Goal: Information Seeking & Learning: Learn about a topic

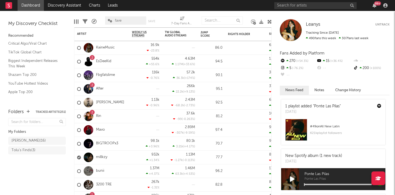
click at [171, 13] on div "Edit Columns Filters A&R Pipeline fave Save Save as 7-Day Fans Added (7-Day Fan…" at bounding box center [172, 19] width 197 height 16
click at [377, 5] on div "99 +" at bounding box center [374, 5] width 8 height 4
click at [377, 5] on div "99 +" at bounding box center [377, 3] width 7 height 4
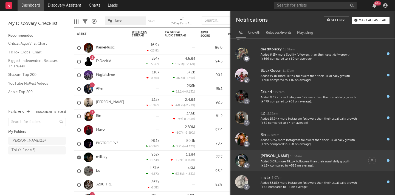
scroll to position [18, 0]
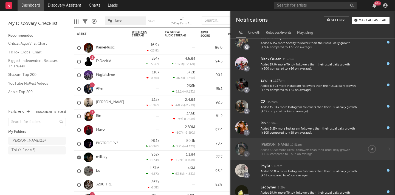
click at [290, 147] on div "10:51am" at bounding box center [296, 145] width 12 height 4
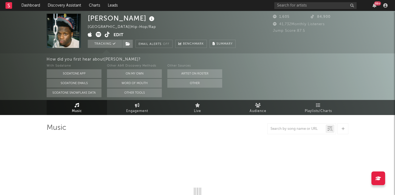
select select "1w"
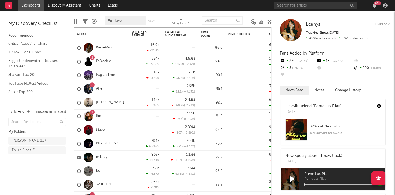
click at [374, 4] on div "99 +" at bounding box center [377, 3] width 7 height 4
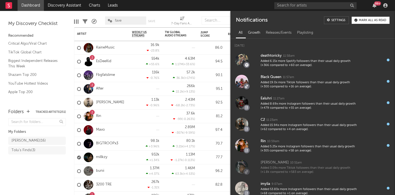
click at [258, 33] on div "Growth" at bounding box center [254, 32] width 18 height 9
click at [286, 33] on div "Releases/Events" at bounding box center [278, 32] width 31 height 9
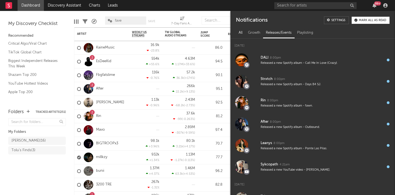
click at [241, 36] on div "All" at bounding box center [240, 32] width 9 height 9
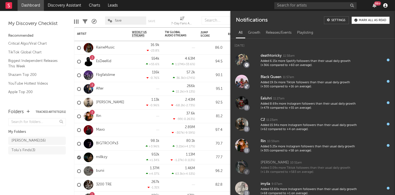
click at [385, 6] on icon "button" at bounding box center [385, 5] width 4 height 4
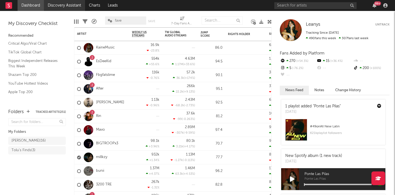
click at [58, 6] on link "Discovery Assistant" at bounding box center [64, 5] width 41 height 11
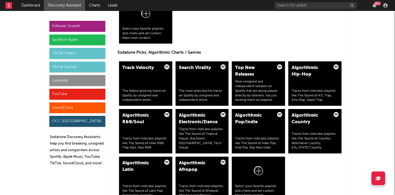
scroll to position [653, 0]
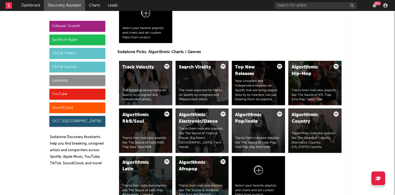
click at [201, 170] on div "Algorithmic Afropop" at bounding box center [197, 166] width 37 height 13
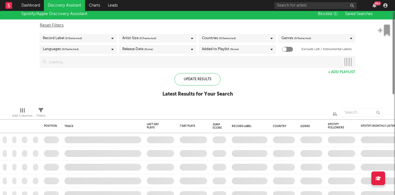
checkbox input "true"
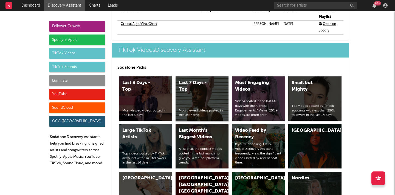
scroll to position [1277, 0]
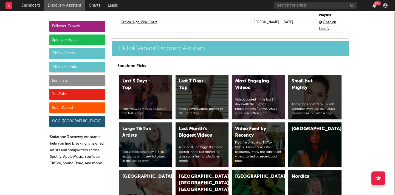
click at [317, 78] on div "Small but Mighty" at bounding box center [309, 84] width 37 height 13
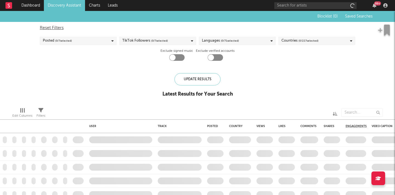
checkbox input "true"
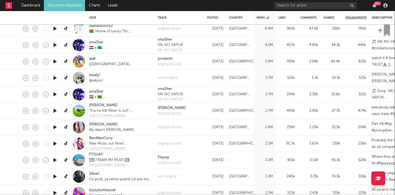
click at [55, 111] on icon "button" at bounding box center [55, 110] width 6 height 7
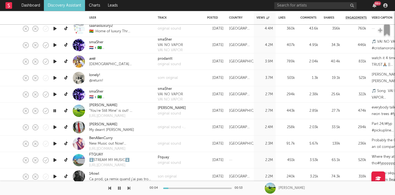
click at [54, 111] on icon "button" at bounding box center [54, 110] width 5 height 7
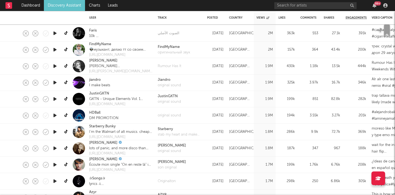
click at [55, 132] on icon "button" at bounding box center [55, 132] width 6 height 7
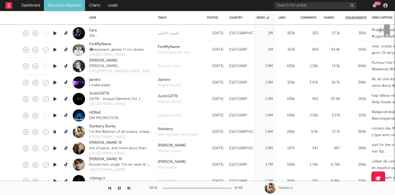
click at [55, 132] on icon "button" at bounding box center [54, 132] width 5 height 7
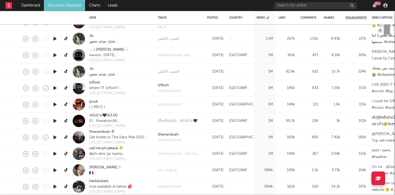
click at [53, 103] on icon "button" at bounding box center [55, 104] width 6 height 7
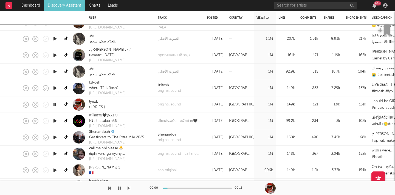
click at [54, 103] on icon "button" at bounding box center [54, 104] width 5 height 7
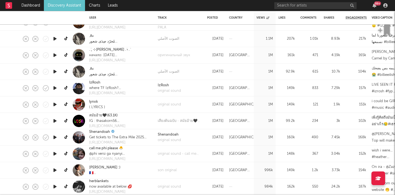
click at [54, 103] on icon "button" at bounding box center [55, 104] width 6 height 7
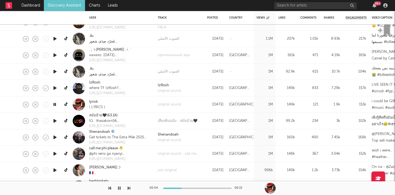
click at [182, 188] on div at bounding box center [197, 188] width 69 height 1
click at [55, 104] on icon "button" at bounding box center [54, 104] width 5 height 7
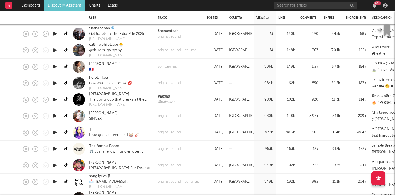
click at [56, 117] on icon "button" at bounding box center [55, 116] width 6 height 7
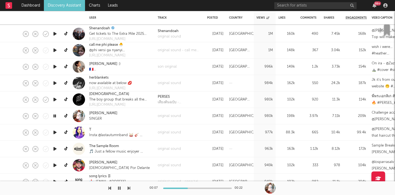
click at [55, 114] on icon "button" at bounding box center [54, 116] width 5 height 7
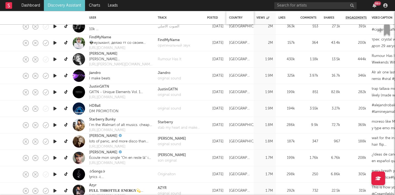
click at [235, 18] on div "Country" at bounding box center [238, 17] width 19 height 3
click at [238, 17] on div "Country" at bounding box center [238, 17] width 19 height 3
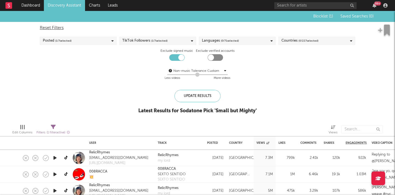
click at [314, 41] on span "( 0 / 227 selected)" at bounding box center [308, 41] width 20 height 7
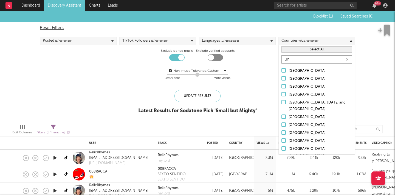
type input "un"
click at [284, 140] on div at bounding box center [283, 140] width 4 height 4
click at [281, 140] on input "[GEOGRAPHIC_DATA]" at bounding box center [281, 141] width 0 height 7
click at [284, 134] on div at bounding box center [283, 133] width 4 height 4
click at [281, 134] on input "[GEOGRAPHIC_DATA]" at bounding box center [281, 133] width 0 height 7
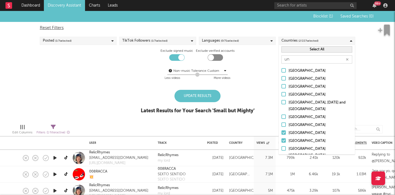
click at [208, 93] on div "Update Results" at bounding box center [197, 96] width 46 height 12
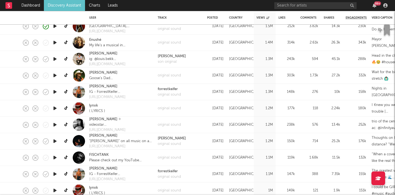
click at [55, 126] on icon "button" at bounding box center [55, 124] width 6 height 7
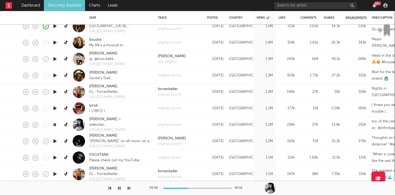
click at [55, 158] on icon "button" at bounding box center [55, 157] width 6 height 7
click at [55, 158] on icon "button" at bounding box center [54, 157] width 5 height 7
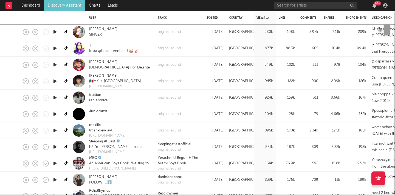
click at [54, 113] on icon "button" at bounding box center [55, 114] width 6 height 7
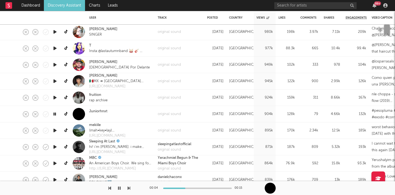
click at [54, 113] on icon "button" at bounding box center [54, 114] width 5 height 7
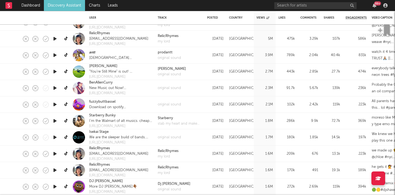
click at [55, 137] on icon "button" at bounding box center [55, 137] width 6 height 7
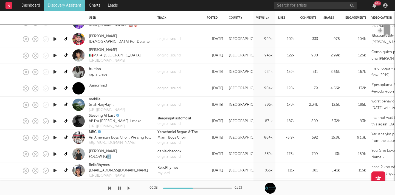
click at [53, 153] on icon "button" at bounding box center [55, 154] width 6 height 7
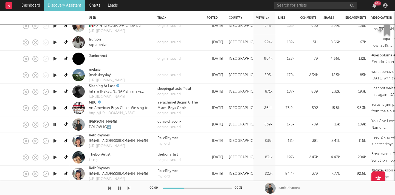
click at [53, 124] on icon "button" at bounding box center [54, 124] width 5 height 7
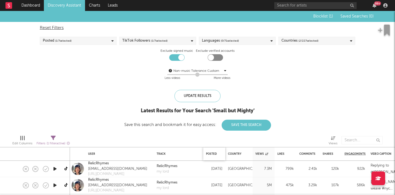
click at [211, 152] on div "Posted" at bounding box center [214, 154] width 16 height 12
click at [215, 154] on div "Posted" at bounding box center [213, 153] width 14 height 3
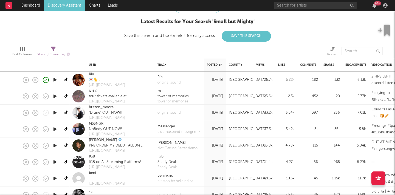
click at [54, 129] on icon "button" at bounding box center [55, 129] width 6 height 7
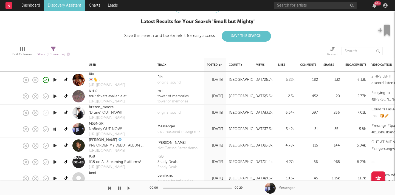
click at [54, 130] on icon "button" at bounding box center [54, 129] width 5 height 7
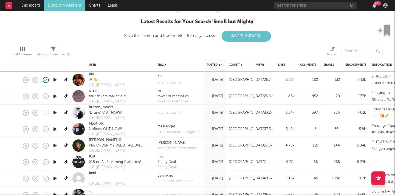
click at [54, 130] on icon "button" at bounding box center [55, 129] width 6 height 7
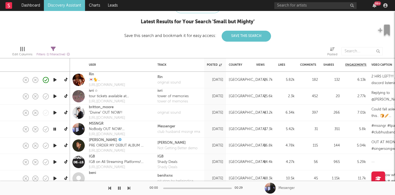
click at [174, 188] on div at bounding box center [197, 188] width 69 height 1
click at [100, 123] on link "MSSNGR" at bounding box center [96, 123] width 15 height 5
click at [53, 162] on icon "button" at bounding box center [55, 162] width 6 height 7
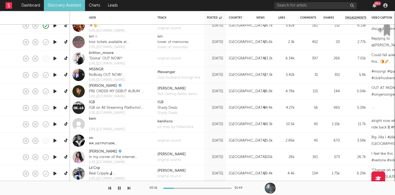
click at [128, 188] on icon "button" at bounding box center [128, 188] width 3 height 4
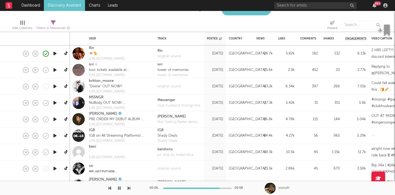
click at [120, 188] on icon "button" at bounding box center [119, 188] width 3 height 4
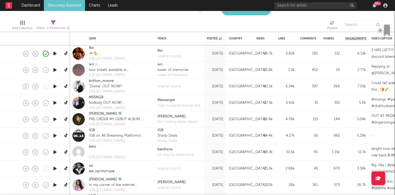
click at [53, 152] on icon "button" at bounding box center [55, 152] width 6 height 7
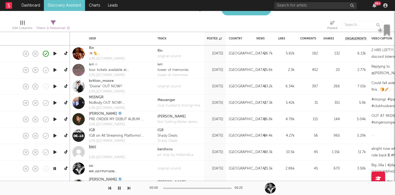
click at [94, 149] on link "‍beni" at bounding box center [92, 146] width 7 height 5
click at [118, 189] on icon "button" at bounding box center [119, 188] width 3 height 4
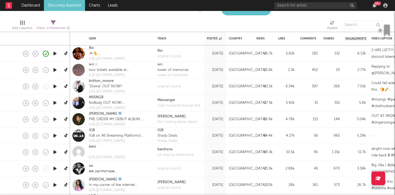
click at [58, 172] on div at bounding box center [54, 169] width 11 height 16
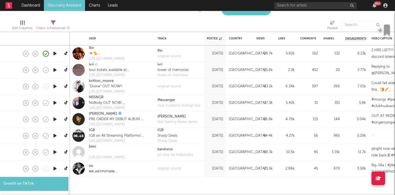
click at [55, 168] on icon "button" at bounding box center [55, 168] width 6 height 7
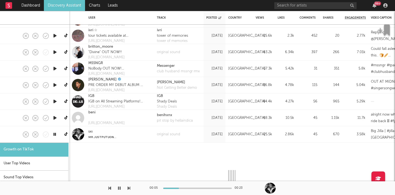
select select "1m"
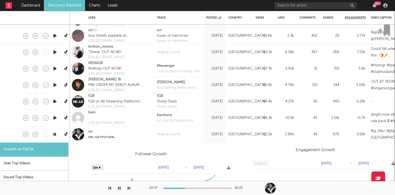
click at [119, 188] on icon "button" at bounding box center [119, 188] width 3 height 4
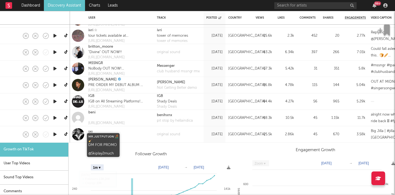
click at [100, 137] on div "ᴍʀ.ᴊᴜꜱᴛᴘᴜᴛᴜᴏɴ🧏🏾‍♂️ 🧹 DM FOR PROMO @Skiplay2much" at bounding box center [103, 137] width 30 height 5
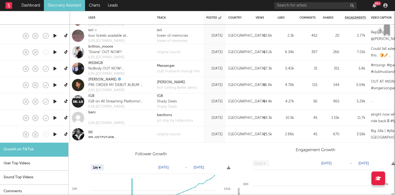
click at [90, 131] on link "ѕкι" at bounding box center [90, 131] width 4 height 5
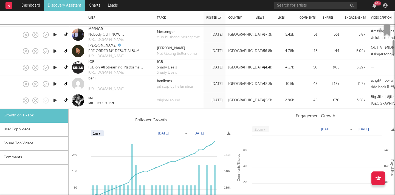
click at [126, 105] on div "ѕкι ᴍʀ.ᴊᴜꜱᴛᴘᴜᴛᴜᴏɴ🧏🏾‍♂️ 🧹 DM FOR PROMO @Skiplay2much" at bounding box center [120, 100] width 69 height 16
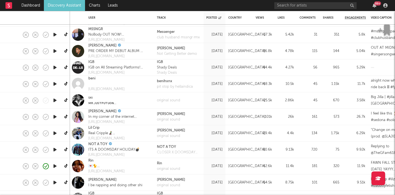
click at [55, 116] on icon "button" at bounding box center [55, 117] width 6 height 7
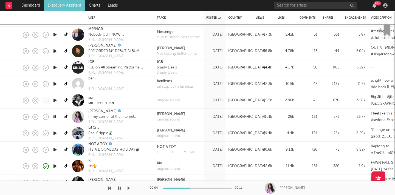
click at [127, 186] on icon "button" at bounding box center [128, 188] width 3 height 4
click at [128, 189] on icon "button" at bounding box center [128, 188] width 3 height 4
click at [197, 188] on div at bounding box center [197, 188] width 69 height 1
click at [105, 144] on link "NOT A TOY" at bounding box center [97, 144] width 19 height 5
click at [118, 188] on icon "button" at bounding box center [119, 188] width 3 height 4
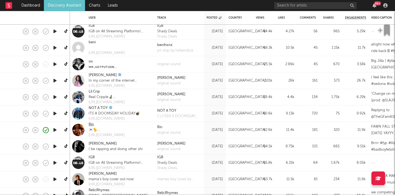
click at [93, 124] on link "Rin" at bounding box center [91, 124] width 5 height 5
click at [54, 146] on icon "button" at bounding box center [55, 146] width 6 height 7
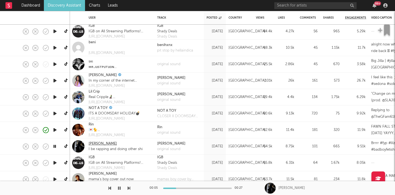
click at [96, 144] on link "Lil Zino" at bounding box center [103, 143] width 28 height 5
click at [118, 186] on icon "button" at bounding box center [119, 188] width 3 height 4
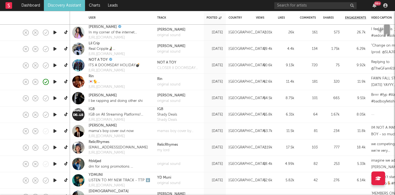
click at [55, 131] on icon "button" at bounding box center [55, 131] width 6 height 7
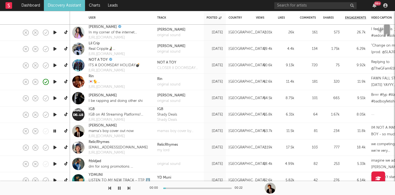
click at [55, 131] on icon "button" at bounding box center [54, 131] width 5 height 7
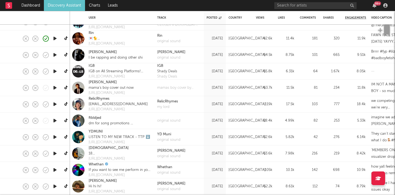
click at [56, 120] on icon "button" at bounding box center [55, 120] width 6 height 7
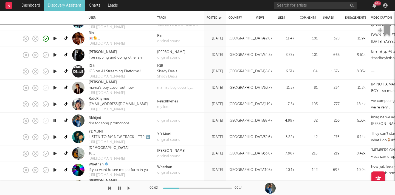
click at [129, 188] on icon "button" at bounding box center [128, 188] width 3 height 4
click at [118, 189] on icon "button" at bounding box center [119, 188] width 3 height 4
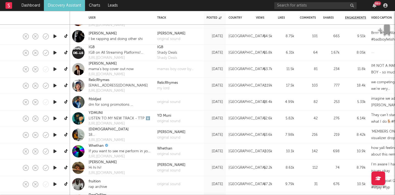
click at [54, 134] on icon "button" at bounding box center [55, 135] width 6 height 7
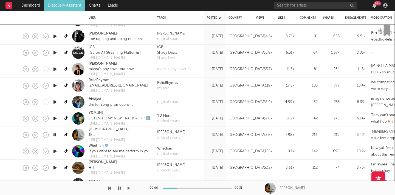
click at [100, 129] on link "MULAAJOANS" at bounding box center [109, 129] width 40 height 5
click at [115, 186] on div at bounding box center [65, 189] width 130 height 14
click at [118, 187] on icon "button" at bounding box center [119, 188] width 3 height 4
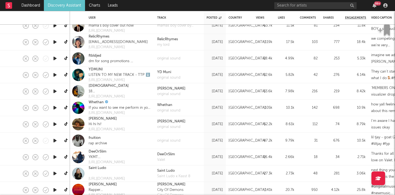
click at [57, 141] on icon "button" at bounding box center [55, 140] width 6 height 7
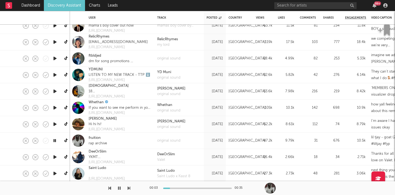
click at [127, 189] on icon "button" at bounding box center [128, 188] width 3 height 4
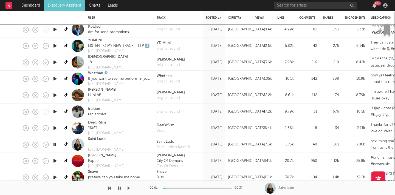
click at [121, 188] on button "button" at bounding box center [119, 189] width 5 height 14
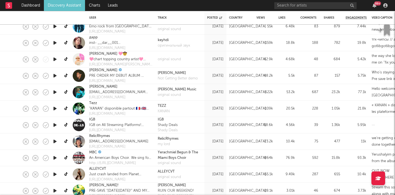
click at [55, 109] on icon "button" at bounding box center [55, 108] width 6 height 7
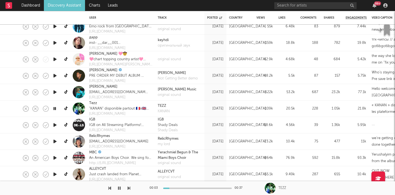
click at [129, 188] on icon "button" at bounding box center [128, 188] width 3 height 4
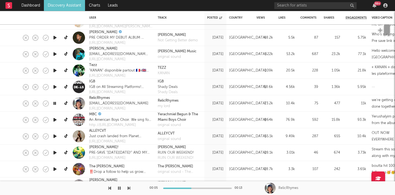
click at [120, 186] on button "button" at bounding box center [119, 189] width 5 height 14
click at [119, 188] on icon "button" at bounding box center [119, 188] width 3 height 4
click at [128, 189] on icon "button" at bounding box center [128, 188] width 3 height 4
click at [177, 189] on div at bounding box center [197, 188] width 69 height 1
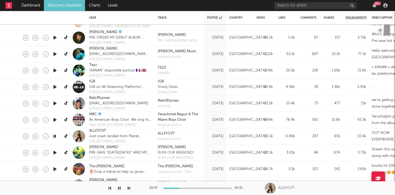
click at [129, 190] on icon "button" at bounding box center [128, 188] width 3 height 4
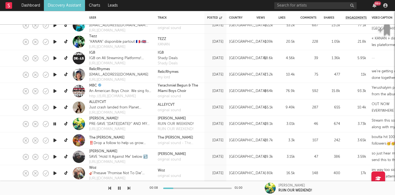
click at [121, 189] on button "button" at bounding box center [119, 189] width 5 height 14
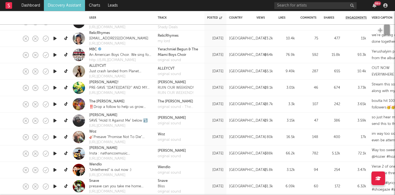
click at [55, 153] on icon "button" at bounding box center [55, 153] width 6 height 7
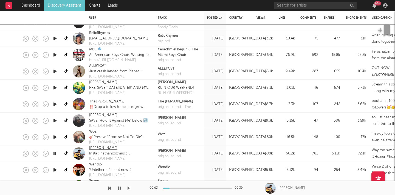
click at [93, 147] on link "Nathan Cox" at bounding box center [103, 148] width 28 height 5
click at [262, 19] on div "Views" at bounding box center [260, 17] width 8 height 3
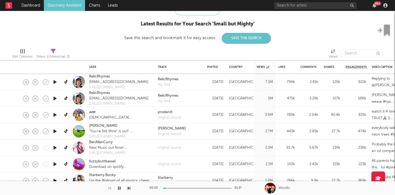
click at [120, 189] on icon "button" at bounding box center [119, 188] width 3 height 4
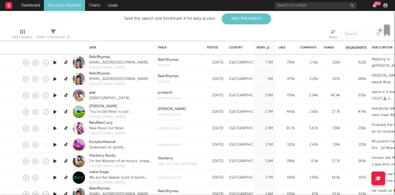
click at [54, 112] on icon "button" at bounding box center [55, 112] width 6 height 7
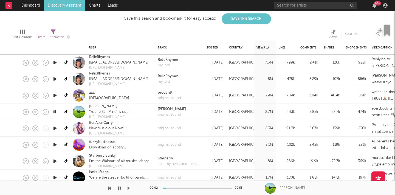
click at [55, 96] on icon "button" at bounding box center [55, 95] width 6 height 7
click at [54, 129] on icon "button" at bounding box center [55, 128] width 6 height 7
click at [107, 123] on link "BenAllenCurry" at bounding box center [101, 122] width 24 height 5
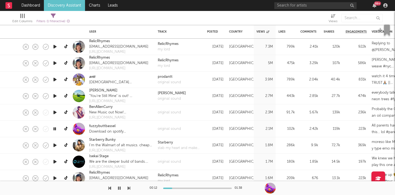
click at [54, 128] on icon "button" at bounding box center [54, 129] width 5 height 7
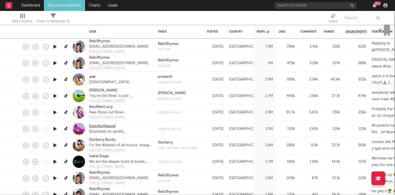
click at [109, 127] on link "fuzzybuttbassel" at bounding box center [102, 126] width 26 height 5
click at [54, 145] on icon "button" at bounding box center [55, 145] width 6 height 7
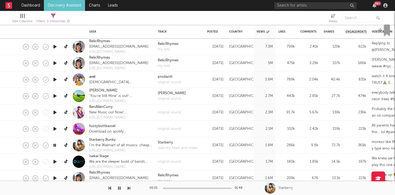
click at [170, 188] on div at bounding box center [197, 188] width 69 height 1
click at [120, 189] on icon "button" at bounding box center [119, 188] width 3 height 4
click at [112, 140] on link "Starberry.Bunky" at bounding box center [102, 139] width 27 height 5
click at [119, 188] on icon "button" at bounding box center [119, 188] width 3 height 4
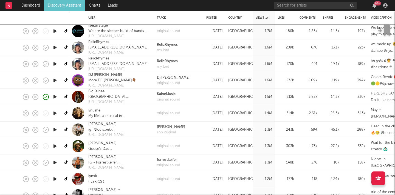
click at [53, 113] on icon "button" at bounding box center [55, 113] width 6 height 7
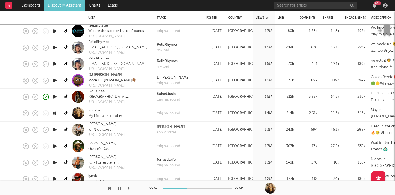
click at [129, 188] on icon "button" at bounding box center [128, 188] width 3 height 4
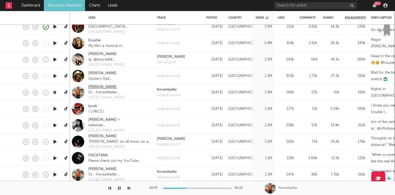
click at [106, 85] on link "Forrest Keifer" at bounding box center [102, 86] width 28 height 5
click at [120, 191] on button "button" at bounding box center [119, 189] width 5 height 14
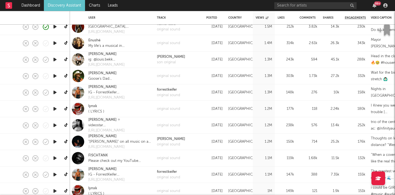
click at [53, 110] on icon "button" at bounding box center [55, 109] width 6 height 7
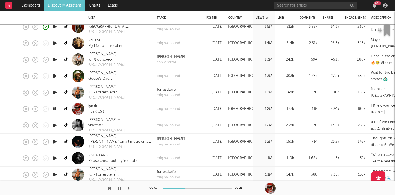
click at [127, 189] on icon "button" at bounding box center [128, 188] width 3 height 4
click at [128, 189] on icon "button" at bounding box center [128, 188] width 3 height 4
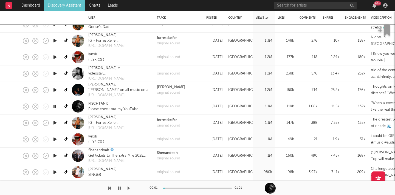
click at [129, 189] on icon "button" at bounding box center [128, 188] width 3 height 4
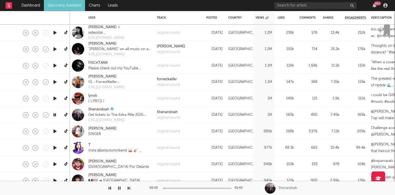
click at [118, 187] on icon "button" at bounding box center [119, 188] width 3 height 4
click at [115, 187] on div at bounding box center [65, 189] width 130 height 14
click at [120, 188] on icon "button" at bounding box center [119, 188] width 3 height 4
click at [128, 189] on icon "button" at bounding box center [128, 188] width 3 height 4
click at [119, 188] on icon "button" at bounding box center [119, 188] width 3 height 4
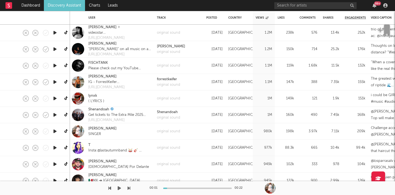
click at [119, 188] on icon "button" at bounding box center [119, 188] width 3 height 4
click at [128, 188] on icon "button" at bounding box center [128, 188] width 3 height 4
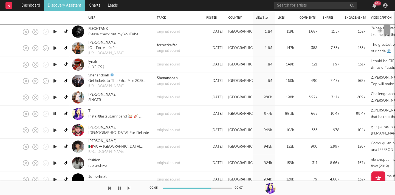
click at [127, 189] on div at bounding box center [65, 189] width 130 height 14
click at [128, 188] on icon "button" at bounding box center [128, 188] width 3 height 4
click at [175, 189] on div at bounding box center [197, 188] width 69 height 1
click at [129, 188] on icon "button" at bounding box center [128, 188] width 3 height 4
click at [128, 188] on icon "button" at bounding box center [128, 188] width 3 height 4
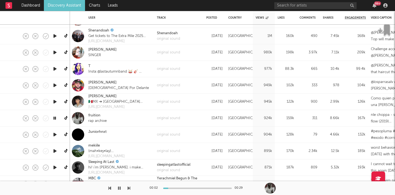
click at [128, 186] on icon "button" at bounding box center [128, 188] width 3 height 4
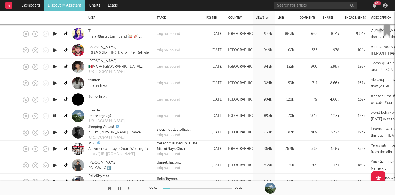
click at [128, 188] on icon "button" at bounding box center [128, 188] width 3 height 4
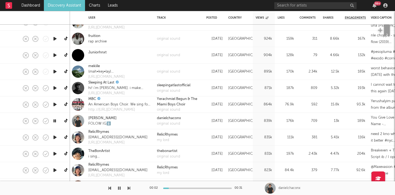
click at [127, 187] on icon "button" at bounding box center [128, 188] width 3 height 4
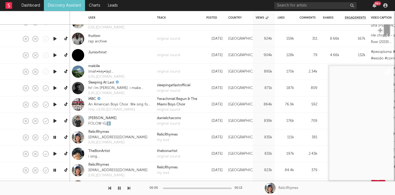
click at [127, 187] on icon "button" at bounding box center [128, 188] width 3 height 4
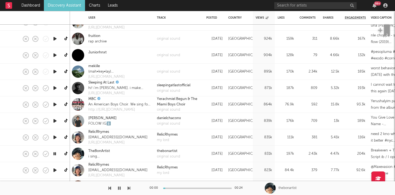
click at [127, 187] on icon "button" at bounding box center [128, 188] width 3 height 4
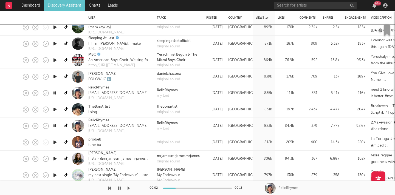
click at [128, 187] on icon "button" at bounding box center [128, 188] width 3 height 4
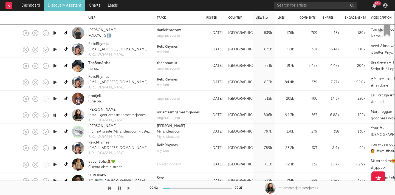
click at [129, 186] on icon "button" at bounding box center [128, 188] width 3 height 4
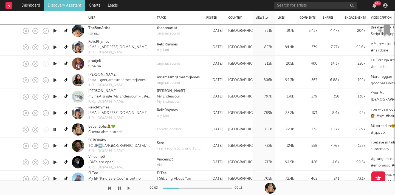
click at [129, 188] on icon "button" at bounding box center [128, 188] width 3 height 4
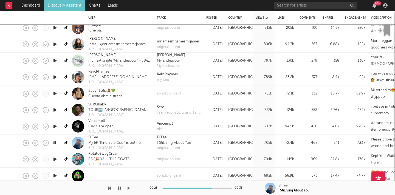
click at [120, 189] on icon "button" at bounding box center [119, 188] width 3 height 4
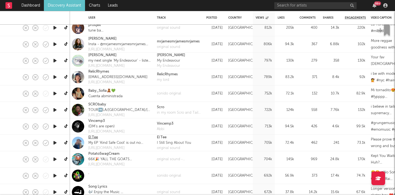
click at [95, 137] on link "El Tee" at bounding box center [93, 137] width 10 height 5
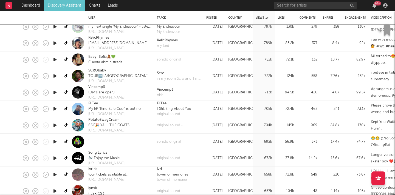
click at [56, 125] on icon "button" at bounding box center [55, 125] width 6 height 7
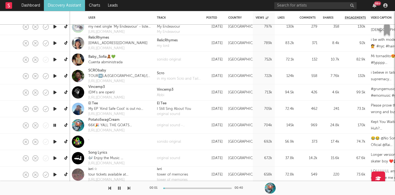
click at [56, 141] on icon "button" at bounding box center [55, 141] width 6 height 7
click at [56, 141] on icon "button" at bounding box center [54, 141] width 5 height 7
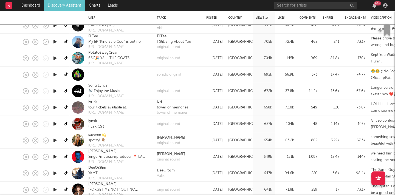
click at [55, 140] on icon "button" at bounding box center [55, 140] width 6 height 7
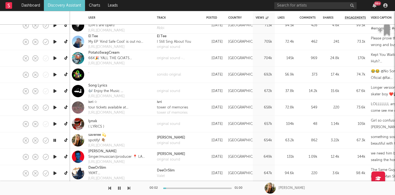
click at [55, 159] on icon "button" at bounding box center [55, 157] width 6 height 7
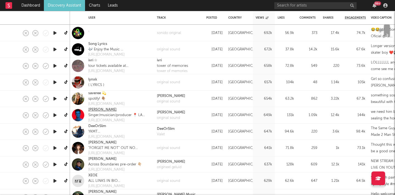
click at [104, 109] on link "Mike Archangelo" at bounding box center [102, 109] width 28 height 5
click at [56, 116] on icon "button" at bounding box center [55, 115] width 6 height 7
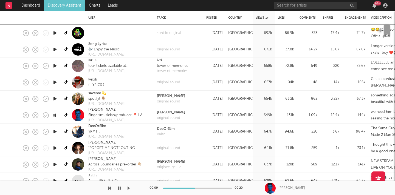
click at [55, 115] on icon "button" at bounding box center [54, 115] width 5 height 7
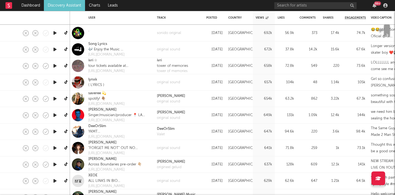
click at [57, 147] on icon "button" at bounding box center [55, 148] width 6 height 7
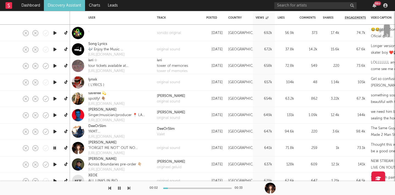
click at [174, 186] on div "00:02 00:33" at bounding box center [197, 189] width 96 height 14
click at [174, 188] on div at bounding box center [197, 188] width 69 height 1
click at [189, 189] on div at bounding box center [197, 188] width 69 height 1
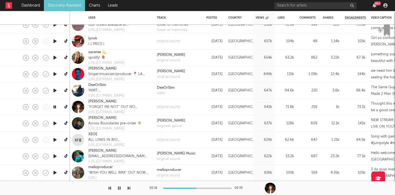
click at [55, 140] on icon "button" at bounding box center [55, 140] width 6 height 7
click at [129, 189] on icon "button" at bounding box center [128, 188] width 3 height 4
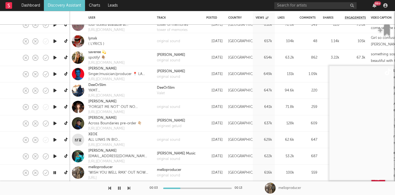
click at [123, 189] on div at bounding box center [65, 189] width 130 height 14
click at [119, 189] on icon "button" at bounding box center [119, 188] width 3 height 4
click at [120, 188] on icon "button" at bounding box center [119, 188] width 3 height 4
click at [131, 187] on div "00:06 00:13 melloproducer" at bounding box center [197, 189] width 395 height 14
click at [128, 188] on icon "button" at bounding box center [128, 188] width 3 height 4
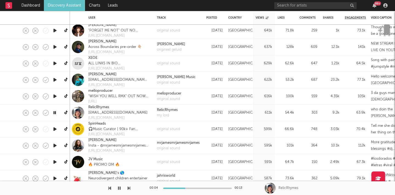
click at [130, 189] on icon "button" at bounding box center [128, 188] width 3 height 4
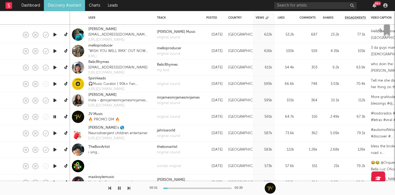
click at [126, 191] on div at bounding box center [65, 189] width 130 height 14
click at [129, 186] on button "button" at bounding box center [128, 189] width 3 height 14
click at [129, 186] on icon "button" at bounding box center [128, 188] width 3 height 4
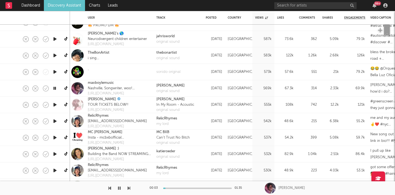
click at [128, 189] on icon "button" at bounding box center [128, 188] width 3 height 4
click at [120, 189] on icon "button" at bounding box center [119, 188] width 3 height 4
click at [117, 189] on button "button" at bounding box center [119, 189] width 5 height 14
click at [129, 190] on icon "button" at bounding box center [128, 188] width 3 height 4
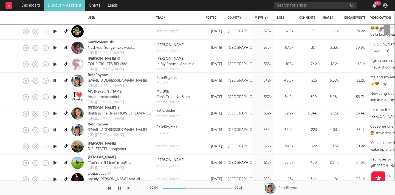
click at [129, 188] on icon "button" at bounding box center [128, 188] width 3 height 4
click at [111, 188] on icon "button" at bounding box center [109, 188] width 3 height 4
click at [119, 188] on icon "button" at bounding box center [119, 188] width 3 height 4
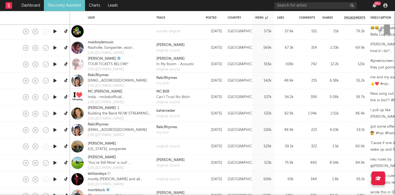
click at [120, 92] on div "MC BOB" at bounding box center [117, 91] width 58 height 5
click at [94, 92] on link "MC BOB" at bounding box center [105, 91] width 35 height 5
click at [54, 96] on icon "button" at bounding box center [55, 97] width 6 height 7
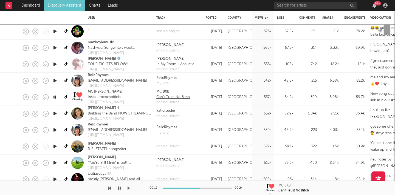
click at [166, 96] on div "Can’t Trust No Bitch" at bounding box center [172, 97] width 33 height 5
click at [119, 188] on icon "button" at bounding box center [119, 188] width 3 height 4
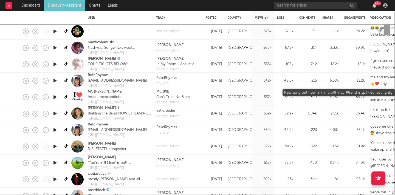
click at [382, 100] on div "New song out now link in bio!!! #fyp #trend #fypシ #cheating #gf" at bounding box center [388, 97] width 36 height 13
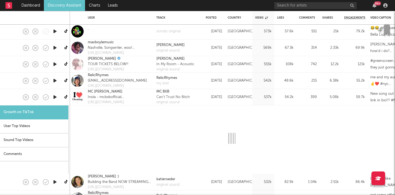
select select "1m"
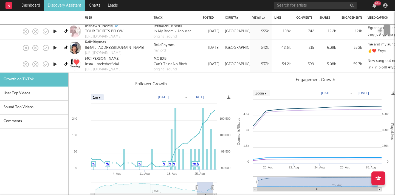
click at [92, 59] on link "MC BOB" at bounding box center [102, 58] width 35 height 5
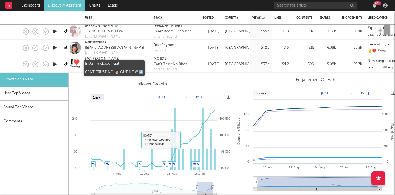
click at [138, 62] on div "Insta - mcbxbofficial CANT TRUST NO 👩🏻 OUT NOW ⬇️" at bounding box center [114, 64] width 58 height 5
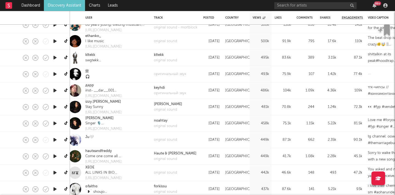
click at [55, 42] on icon "button" at bounding box center [55, 41] width 6 height 7
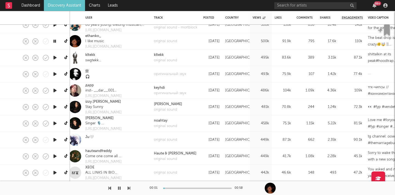
click at [56, 39] on icon "button" at bounding box center [54, 41] width 5 height 7
click at [128, 189] on icon "button" at bounding box center [128, 188] width 3 height 4
click at [118, 188] on icon "button" at bounding box center [119, 188] width 3 height 4
click at [127, 189] on icon "button" at bounding box center [128, 188] width 3 height 4
click at [129, 188] on icon "button" at bounding box center [128, 188] width 3 height 4
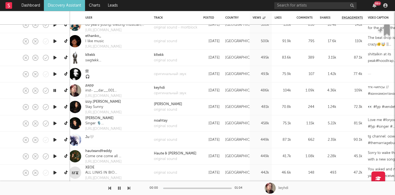
click at [129, 188] on icon "button" at bounding box center [128, 188] width 3 height 4
click at [98, 102] on link "izzy.escobar" at bounding box center [103, 101] width 36 height 5
click at [117, 189] on button "button" at bounding box center [119, 189] width 5 height 14
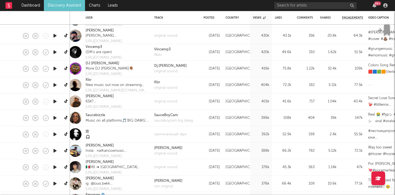
click at [56, 86] on icon "button" at bounding box center [55, 85] width 6 height 7
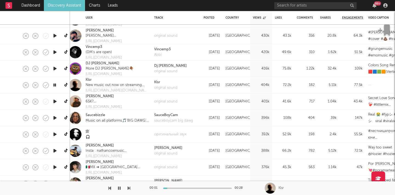
click at [176, 188] on div at bounding box center [197, 188] width 69 height 1
click at [188, 189] on div at bounding box center [197, 188] width 69 height 1
click at [201, 188] on div at bounding box center [197, 188] width 69 height 1
click at [53, 101] on icon "button" at bounding box center [55, 101] width 6 height 7
click at [128, 187] on icon "button" at bounding box center [128, 188] width 3 height 4
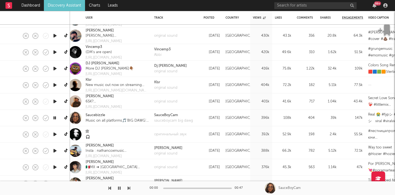
click at [128, 187] on icon "button" at bounding box center [128, 188] width 3 height 4
click at [108, 187] on div at bounding box center [65, 189] width 130 height 14
click at [110, 189] on icon "button" at bounding box center [109, 188] width 3 height 4
click at [100, 116] on link "Saucebizzle" at bounding box center [95, 115] width 19 height 5
click at [118, 187] on icon "button" at bounding box center [119, 188] width 3 height 4
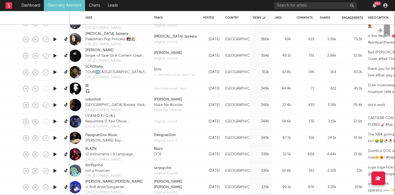
click at [54, 104] on icon "button" at bounding box center [55, 105] width 6 height 7
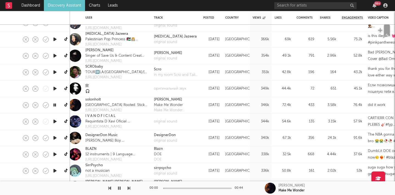
click at [54, 104] on icon "button" at bounding box center [54, 105] width 5 height 7
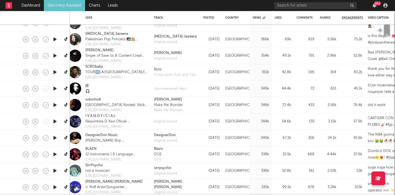
click at [54, 104] on icon "button" at bounding box center [55, 105] width 6 height 7
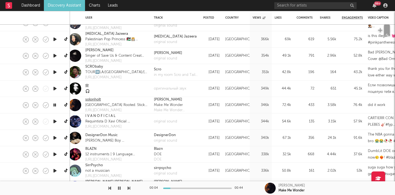
click at [94, 101] on link "solonholt" at bounding box center [93, 99] width 16 height 5
click at [119, 189] on icon "button" at bounding box center [119, 188] width 3 height 4
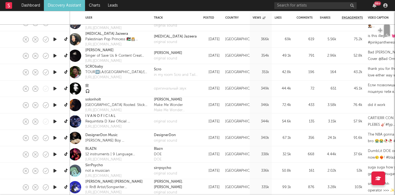
click at [54, 137] on icon "button" at bounding box center [55, 138] width 6 height 7
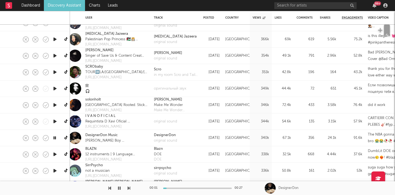
click at [54, 137] on icon "button" at bounding box center [54, 138] width 5 height 7
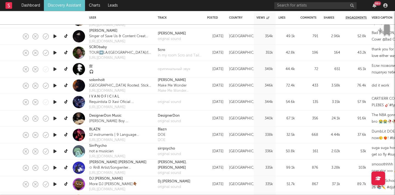
click at [56, 135] on icon "button" at bounding box center [55, 135] width 6 height 7
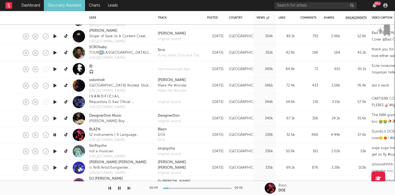
click at [56, 135] on icon "button" at bounding box center [54, 135] width 5 height 7
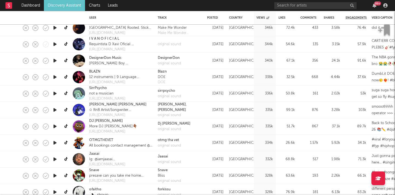
click at [56, 158] on icon "button" at bounding box center [55, 159] width 6 height 7
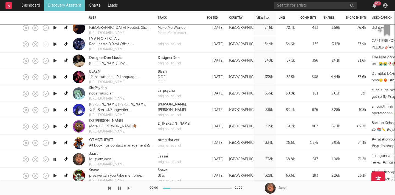
click at [95, 152] on link "Jaasai" at bounding box center [94, 153] width 10 height 5
click at [120, 191] on button "button" at bounding box center [119, 189] width 5 height 14
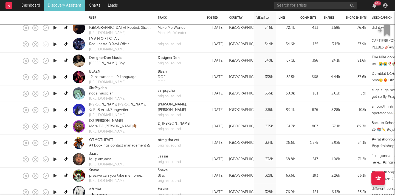
click at [54, 174] on icon "button" at bounding box center [55, 175] width 6 height 7
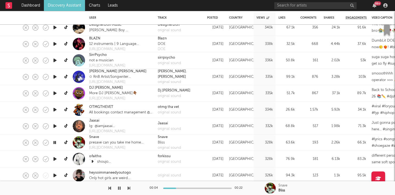
click at [131, 191] on div "00:04 00:22 Snave Bliss" at bounding box center [197, 189] width 395 height 14
click at [129, 189] on icon "button" at bounding box center [128, 188] width 3 height 4
click at [129, 190] on icon "button" at bounding box center [128, 188] width 3 height 4
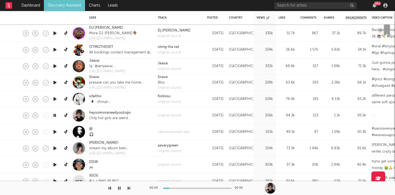
click at [131, 188] on div "00:04 00:50" at bounding box center [197, 189] width 395 height 14
click at [127, 188] on icon "button" at bounding box center [128, 188] width 3 height 4
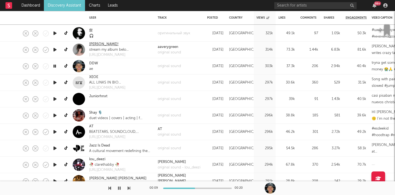
click at [94, 46] on link "avery!" at bounding box center [103, 44] width 29 height 5
click at [118, 190] on icon "button" at bounding box center [119, 188] width 3 height 4
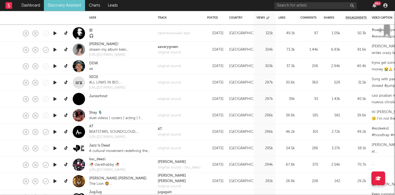
click at [58, 7] on link "Discovery Assistant" at bounding box center [64, 5] width 41 height 11
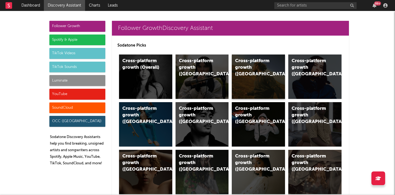
click at [269, 72] on div "Cross-platform growth (US)" at bounding box center [258, 77] width 53 height 44
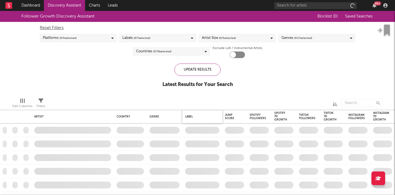
checkbox input "true"
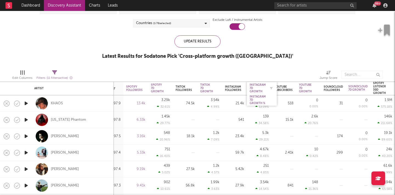
click at [261, 93] on div "Instagram 7D Growth" at bounding box center [257, 88] width 16 height 10
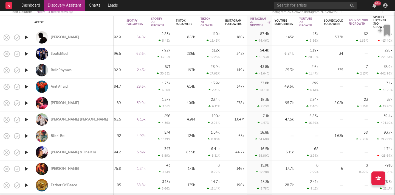
click at [24, 137] on icon "button" at bounding box center [26, 136] width 6 height 7
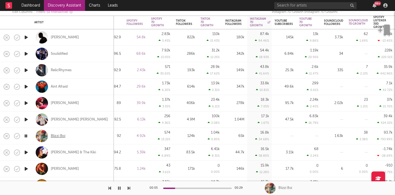
click at [58, 135] on div "Blizzi Boi" at bounding box center [58, 136] width 15 height 5
click at [119, 189] on icon "button" at bounding box center [119, 188] width 3 height 4
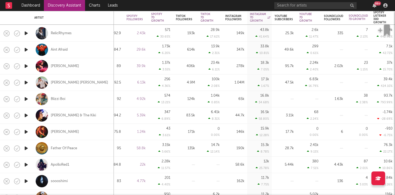
click at [27, 97] on icon "button" at bounding box center [26, 99] width 6 height 7
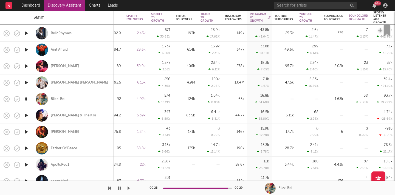
click at [25, 114] on icon "button" at bounding box center [26, 115] width 6 height 7
click at [25, 130] on icon "button" at bounding box center [26, 132] width 6 height 7
click at [27, 148] on icon "button" at bounding box center [26, 148] width 6 height 7
click at [26, 132] on icon "button" at bounding box center [26, 132] width 6 height 7
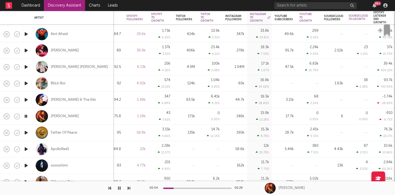
click at [27, 117] on icon "button" at bounding box center [25, 116] width 5 height 7
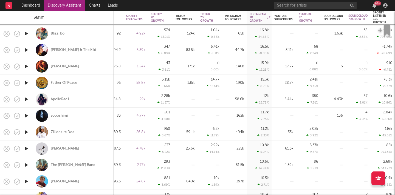
click at [26, 116] on icon "button" at bounding box center [26, 115] width 6 height 7
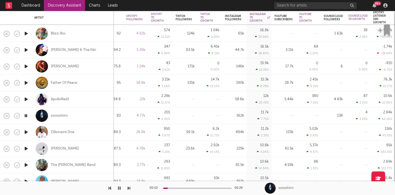
click at [26, 116] on icon "button" at bounding box center [25, 115] width 5 height 7
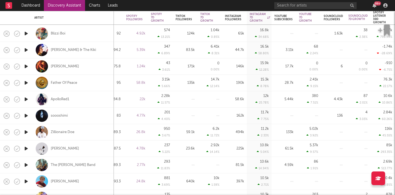
click at [25, 149] on icon "button" at bounding box center [26, 148] width 6 height 7
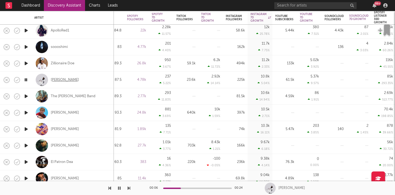
click at [73, 82] on div "Melanie Santiler" at bounding box center [65, 80] width 28 height 5
click at [121, 189] on button "button" at bounding box center [119, 189] width 5 height 14
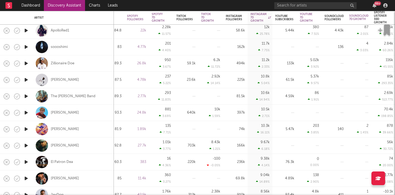
click at [27, 113] on icon "button" at bounding box center [26, 112] width 6 height 7
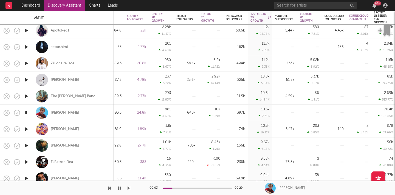
click at [27, 113] on icon "button" at bounding box center [25, 112] width 5 height 7
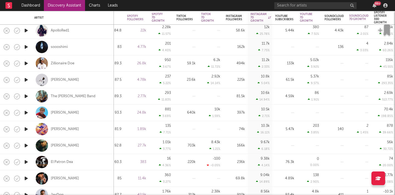
click at [27, 113] on icon "button" at bounding box center [26, 112] width 6 height 7
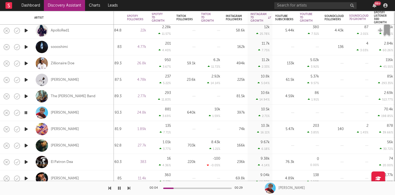
click at [27, 113] on icon "button" at bounding box center [25, 112] width 5 height 7
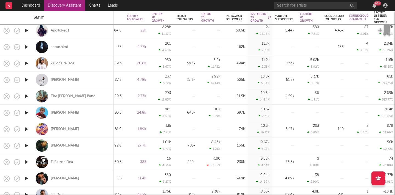
click at [27, 48] on icon "button" at bounding box center [26, 47] width 6 height 7
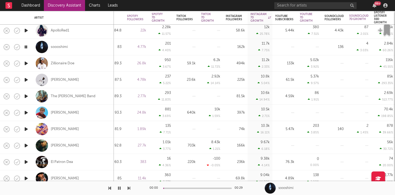
click at [27, 48] on icon "button" at bounding box center [25, 47] width 5 height 7
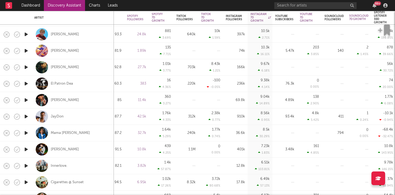
click at [26, 115] on icon "button" at bounding box center [26, 116] width 6 height 7
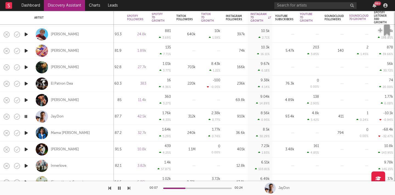
click at [185, 188] on div at bounding box center [197, 188] width 69 height 1
click at [205, 188] on div at bounding box center [197, 188] width 69 height 1
click at [24, 117] on icon "button" at bounding box center [25, 116] width 5 height 7
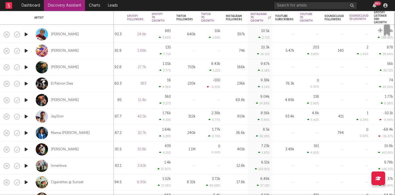
click at [26, 101] on icon "button" at bounding box center [26, 100] width 6 height 7
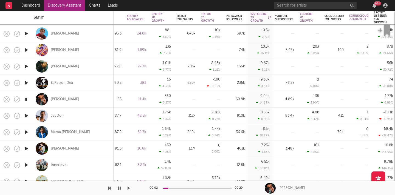
click at [25, 132] on icon "button" at bounding box center [26, 132] width 6 height 7
click at [26, 149] on icon "button" at bounding box center [26, 148] width 6 height 7
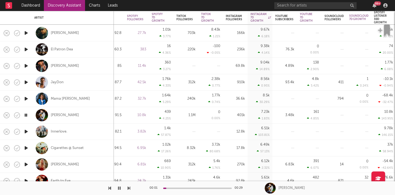
click at [26, 131] on icon "button" at bounding box center [26, 131] width 6 height 7
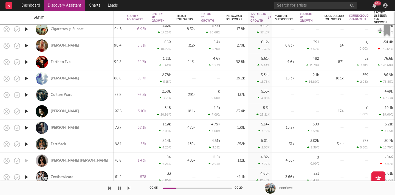
click at [26, 128] on icon "button" at bounding box center [26, 127] width 6 height 7
click at [25, 110] on icon "button" at bounding box center [26, 111] width 6 height 7
click at [26, 94] on icon "button" at bounding box center [26, 95] width 6 height 7
click at [26, 80] on icon "button" at bounding box center [26, 78] width 6 height 7
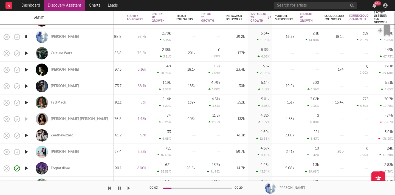
click at [25, 134] on icon "button" at bounding box center [26, 135] width 6 height 7
click at [27, 39] on icon "button" at bounding box center [26, 36] width 6 height 7
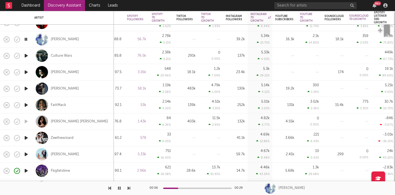
click at [26, 37] on icon "button" at bounding box center [25, 39] width 5 height 7
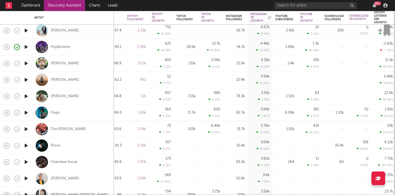
click at [25, 98] on icon "button" at bounding box center [26, 96] width 6 height 7
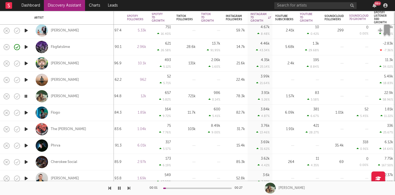
click at [26, 77] on icon "button" at bounding box center [26, 79] width 6 height 7
click at [25, 110] on icon "button" at bounding box center [26, 112] width 6 height 7
click at [25, 146] on icon "button" at bounding box center [26, 145] width 6 height 7
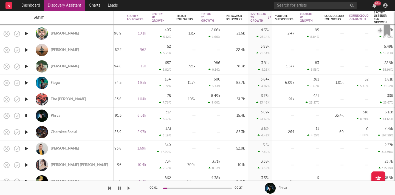
click at [29, 133] on icon "button" at bounding box center [26, 132] width 6 height 7
click at [26, 148] on icon "button" at bounding box center [26, 148] width 6 height 7
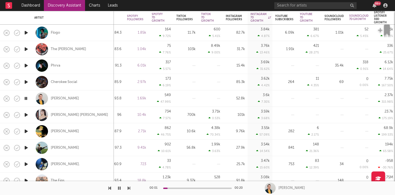
click at [26, 113] on icon "button" at bounding box center [26, 115] width 6 height 7
click at [26, 134] on icon "button" at bounding box center [26, 131] width 6 height 7
click at [25, 149] on icon "button" at bounding box center [26, 147] width 6 height 7
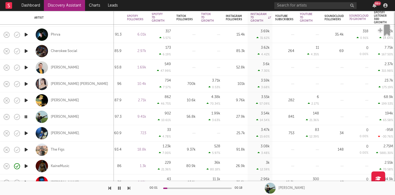
click at [25, 137] on div at bounding box center [26, 133] width 11 height 16
select select "1w"
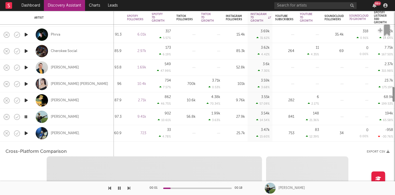
click at [28, 129] on div at bounding box center [26, 133] width 11 height 16
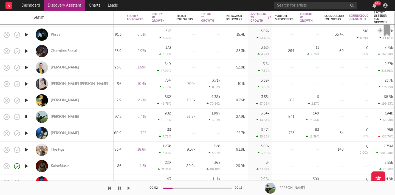
click at [27, 132] on icon "button" at bounding box center [26, 133] width 6 height 7
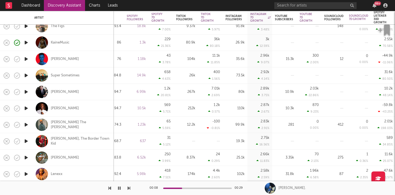
click at [27, 124] on icon "button" at bounding box center [26, 124] width 6 height 7
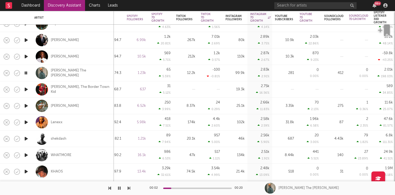
click at [27, 124] on icon "button" at bounding box center [26, 122] width 6 height 7
click at [26, 104] on icon "button" at bounding box center [26, 106] width 6 height 7
click at [27, 107] on icon "button" at bounding box center [25, 106] width 5 height 7
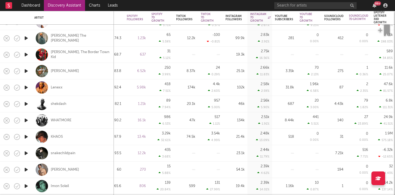
click at [25, 104] on icon "button" at bounding box center [26, 104] width 6 height 7
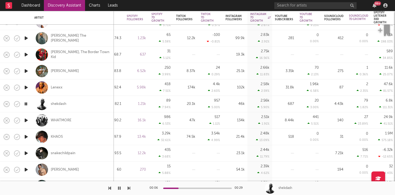
click at [25, 104] on icon "button" at bounding box center [25, 104] width 5 height 7
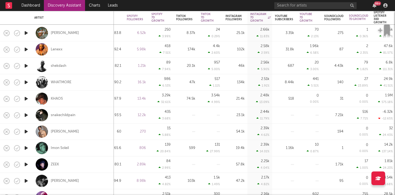
click at [27, 147] on icon "button" at bounding box center [26, 148] width 6 height 7
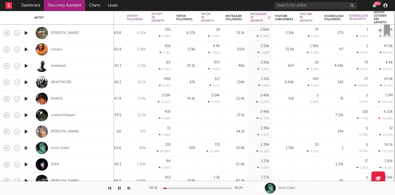
click at [27, 147] on icon "button" at bounding box center [25, 148] width 5 height 7
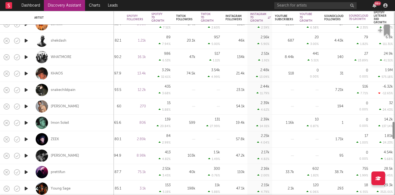
click at [26, 142] on icon "button" at bounding box center [26, 139] width 6 height 7
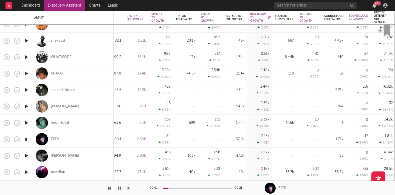
click at [177, 188] on div at bounding box center [197, 188] width 69 height 1
click at [202, 189] on div "00:07 00:21" at bounding box center [197, 189] width 96 height 14
click at [208, 188] on div at bounding box center [197, 188] width 69 height 1
click at [220, 188] on div at bounding box center [197, 188] width 69 height 1
click at [28, 157] on icon "button" at bounding box center [25, 155] width 5 height 7
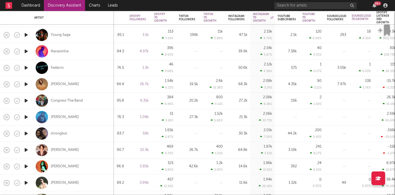
click at [26, 133] on icon "button" at bounding box center [26, 133] width 6 height 7
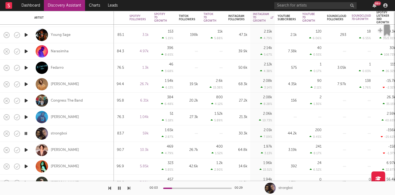
click at [119, 189] on icon "button" at bounding box center [119, 188] width 3 height 4
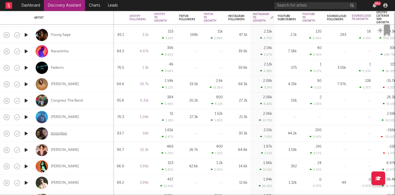
click at [62, 133] on div "strongboi" at bounding box center [59, 133] width 16 height 5
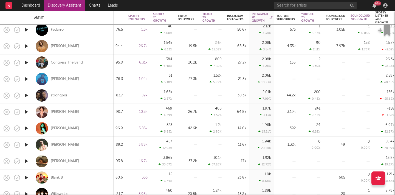
click at [28, 78] on icon "button" at bounding box center [26, 79] width 6 height 7
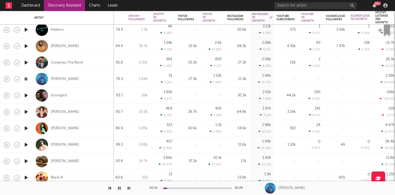
click at [28, 78] on icon "button" at bounding box center [25, 79] width 5 height 7
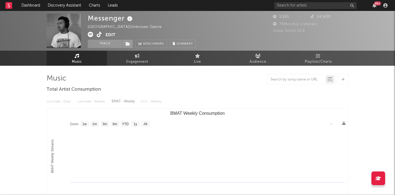
select select "1w"
click at [99, 34] on icon at bounding box center [99, 34] width 5 height 5
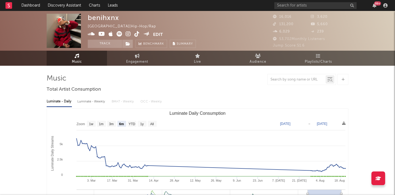
select select "6m"
click at [137, 33] on icon at bounding box center [136, 33] width 5 height 5
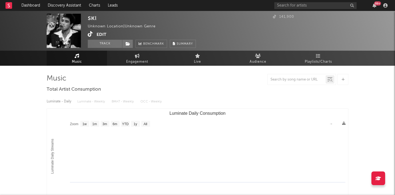
select select "1w"
click at [90, 35] on icon at bounding box center [90, 33] width 5 height 5
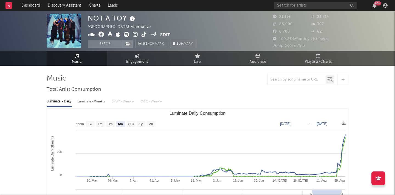
select select "6m"
click at [144, 36] on icon at bounding box center [143, 34] width 5 height 5
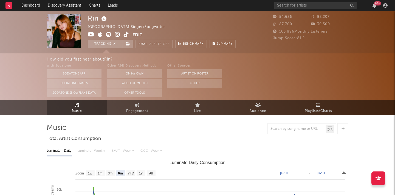
select select "6m"
click at [115, 35] on icon at bounding box center [117, 34] width 5 height 5
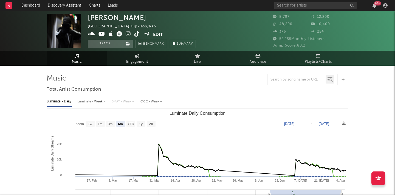
select select "6m"
click at [137, 33] on icon at bounding box center [136, 33] width 5 height 5
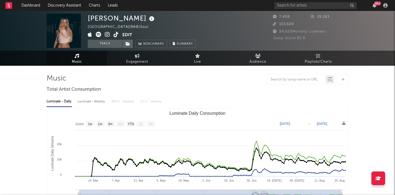
select select "1w"
click at [115, 34] on icon at bounding box center [116, 34] width 5 height 5
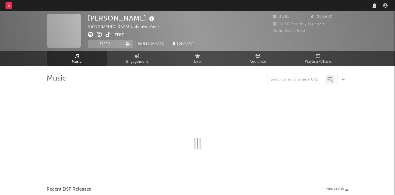
select select "1w"
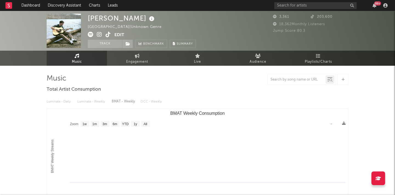
click at [106, 37] on link at bounding box center [108, 34] width 5 height 5
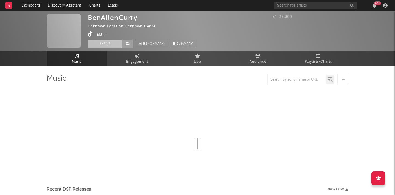
select select "1w"
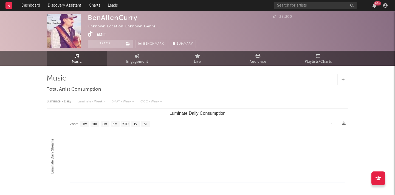
click at [90, 35] on icon at bounding box center [90, 33] width 5 height 5
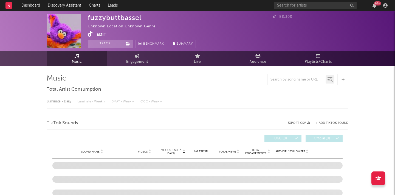
select select "1w"
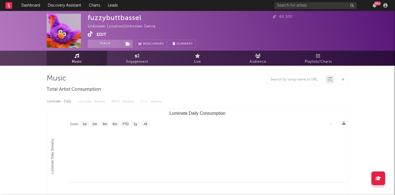
click at [88, 34] on icon at bounding box center [90, 33] width 5 height 5
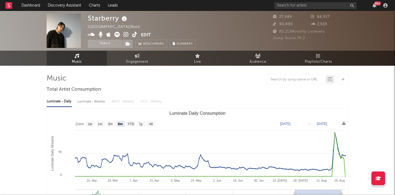
select select "6m"
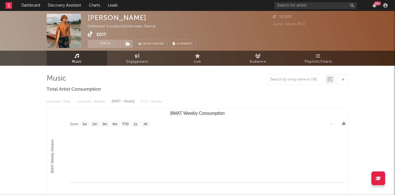
select select "1w"
click at [90, 34] on icon at bounding box center [90, 33] width 5 height 5
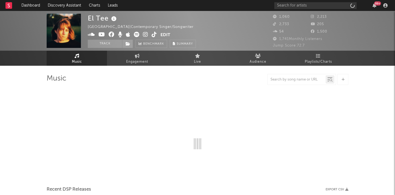
select select "1w"
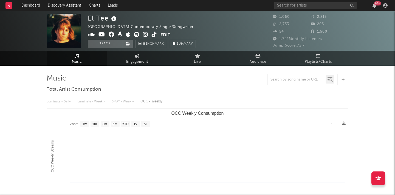
click at [155, 35] on icon at bounding box center [154, 34] width 5 height 5
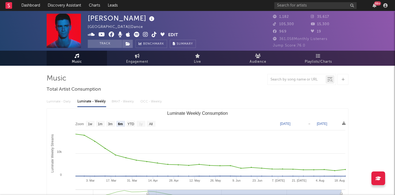
select select "6m"
click at [154, 34] on icon at bounding box center [154, 34] width 5 height 5
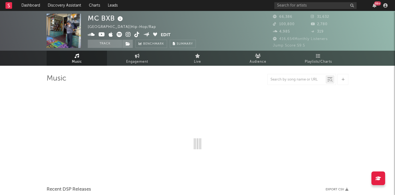
select select "6m"
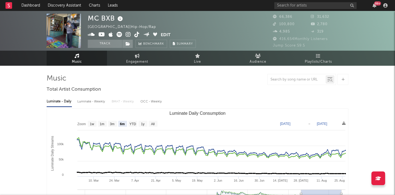
click at [138, 35] on icon at bounding box center [136, 34] width 5 height 5
select select "6m"
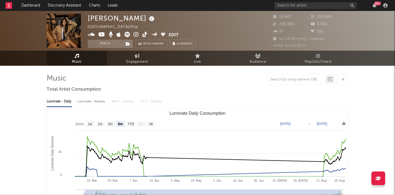
select select "6m"
click at [144, 35] on icon at bounding box center [144, 34] width 5 height 5
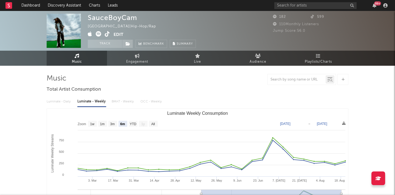
select select "6m"
click at [109, 35] on icon at bounding box center [107, 33] width 5 height 5
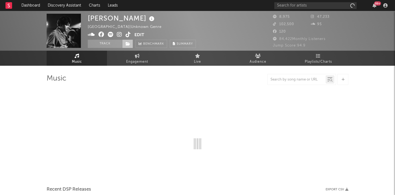
click at [127, 33] on icon at bounding box center [128, 34] width 5 height 5
select select "6m"
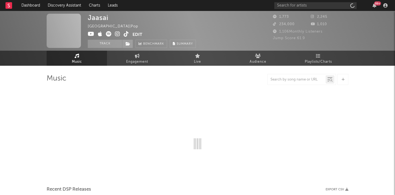
click at [126, 35] on icon at bounding box center [126, 33] width 5 height 5
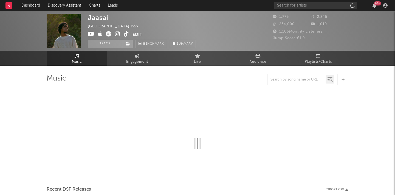
select select "6m"
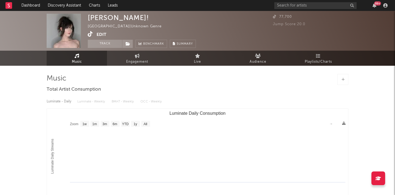
select select "1w"
click at [92, 32] on icon at bounding box center [90, 33] width 5 height 5
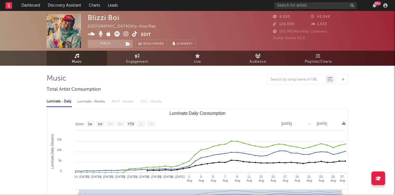
select select "1w"
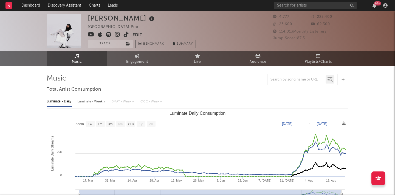
select select "1w"
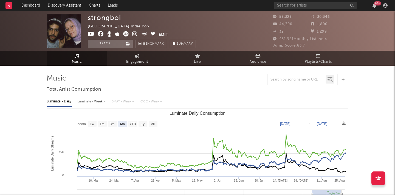
select select "6m"
click at [136, 34] on icon at bounding box center [134, 33] width 5 height 5
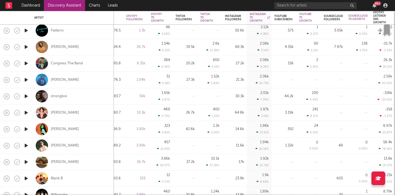
click at [27, 79] on icon "button" at bounding box center [26, 79] width 6 height 7
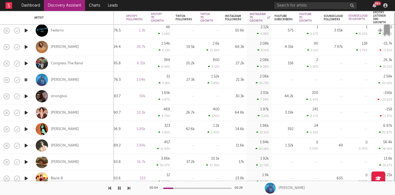
click at [27, 80] on icon "button" at bounding box center [25, 79] width 5 height 7
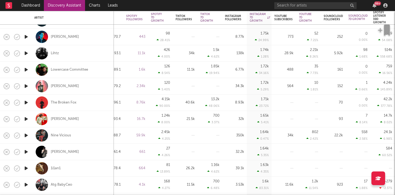
click at [24, 87] on icon "button" at bounding box center [26, 86] width 6 height 7
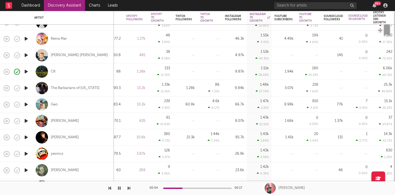
click at [25, 122] on icon "button" at bounding box center [26, 121] width 6 height 7
click at [25, 105] on icon "button" at bounding box center [26, 104] width 6 height 7
click at [56, 104] on div "Geo" at bounding box center [54, 104] width 7 height 5
click at [120, 188] on icon "button" at bounding box center [119, 188] width 3 height 4
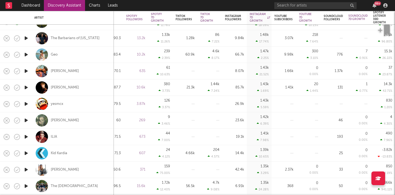
click at [25, 152] on icon "button" at bounding box center [26, 153] width 6 height 7
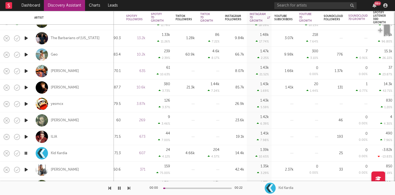
click at [26, 151] on icon "button" at bounding box center [25, 153] width 5 height 7
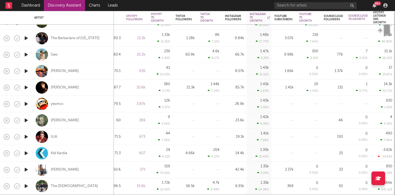
click at [26, 151] on icon "button" at bounding box center [26, 153] width 6 height 7
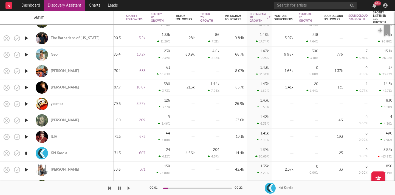
click at [25, 170] on icon "button" at bounding box center [26, 169] width 6 height 7
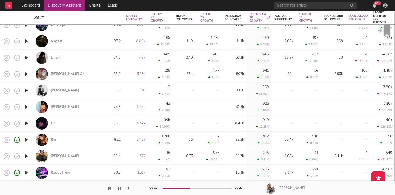
click at [26, 77] on icon "button" at bounding box center [26, 74] width 6 height 7
click at [25, 76] on icon "button" at bounding box center [25, 74] width 5 height 7
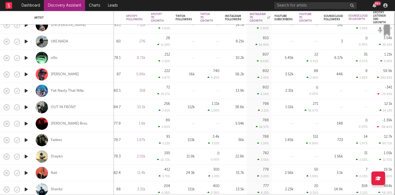
click at [27, 76] on icon "button" at bounding box center [26, 74] width 6 height 7
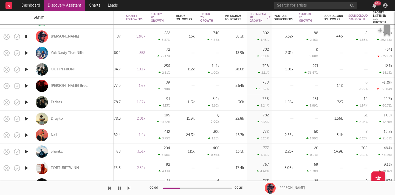
click at [27, 120] on icon "button" at bounding box center [26, 118] width 6 height 7
click at [27, 120] on icon "button" at bounding box center [25, 118] width 5 height 7
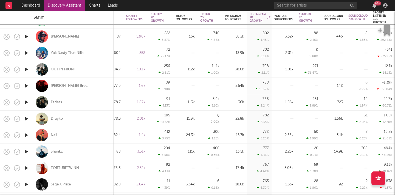
click at [59, 120] on div "Drayko" at bounding box center [57, 119] width 12 height 5
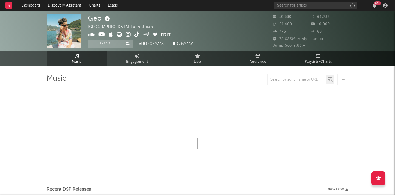
select select "6m"
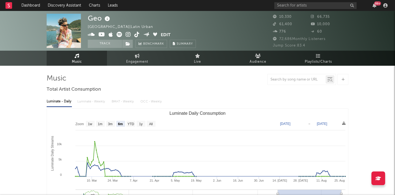
click at [127, 36] on icon at bounding box center [128, 34] width 5 height 5
click at [135, 35] on icon at bounding box center [136, 34] width 5 height 5
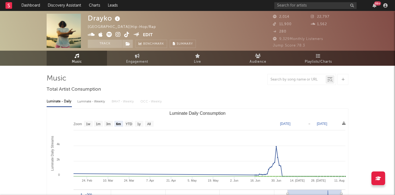
select select "6m"
